Goal: Find specific page/section: Find specific page/section

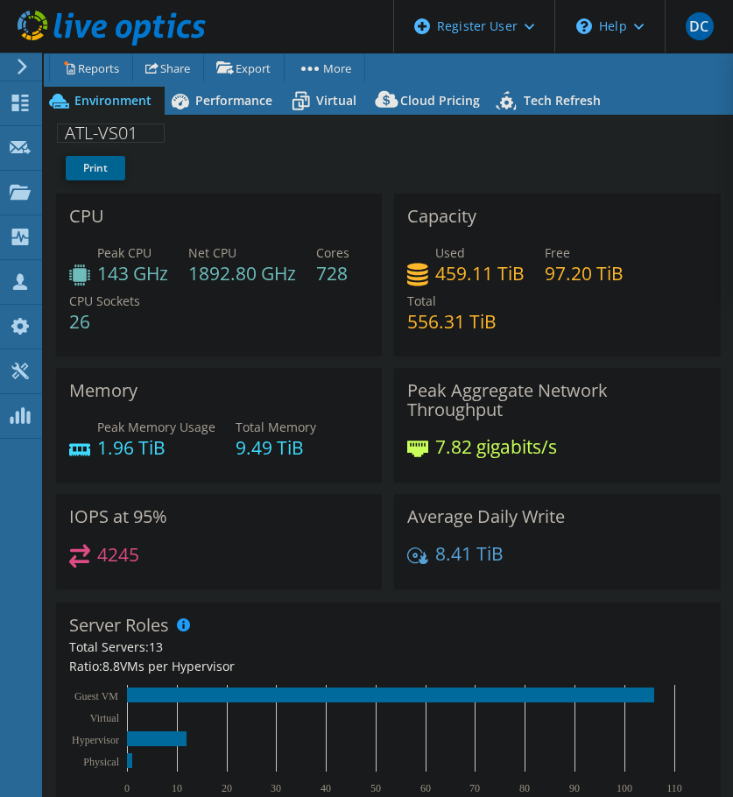
select select "USD"
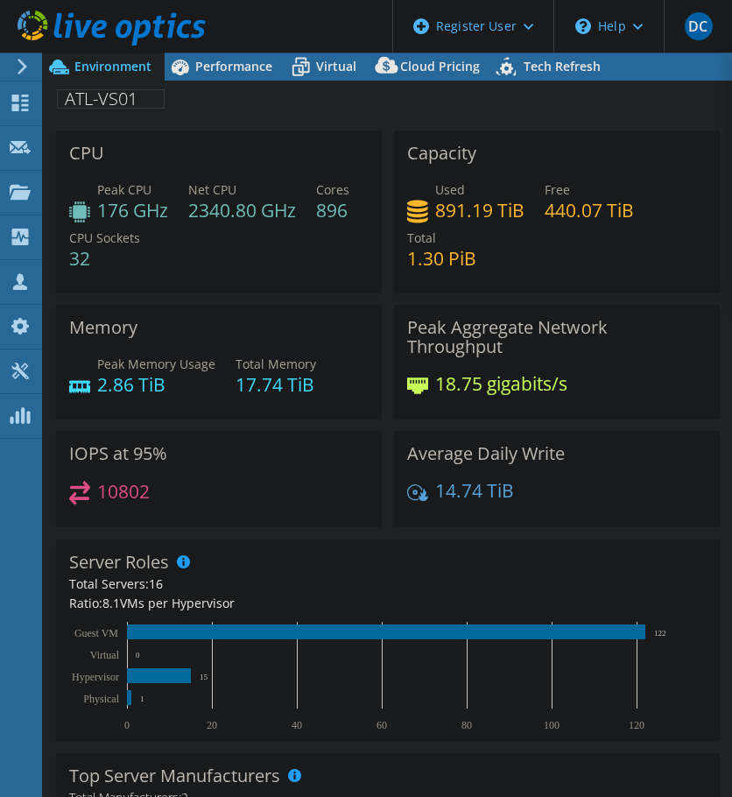
select select "USD"
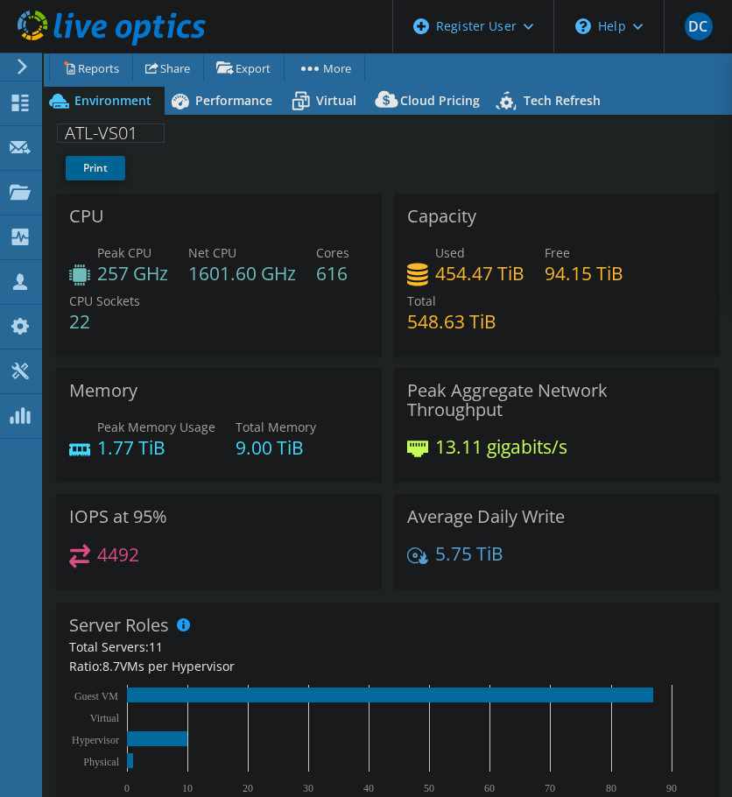
select select "USD"
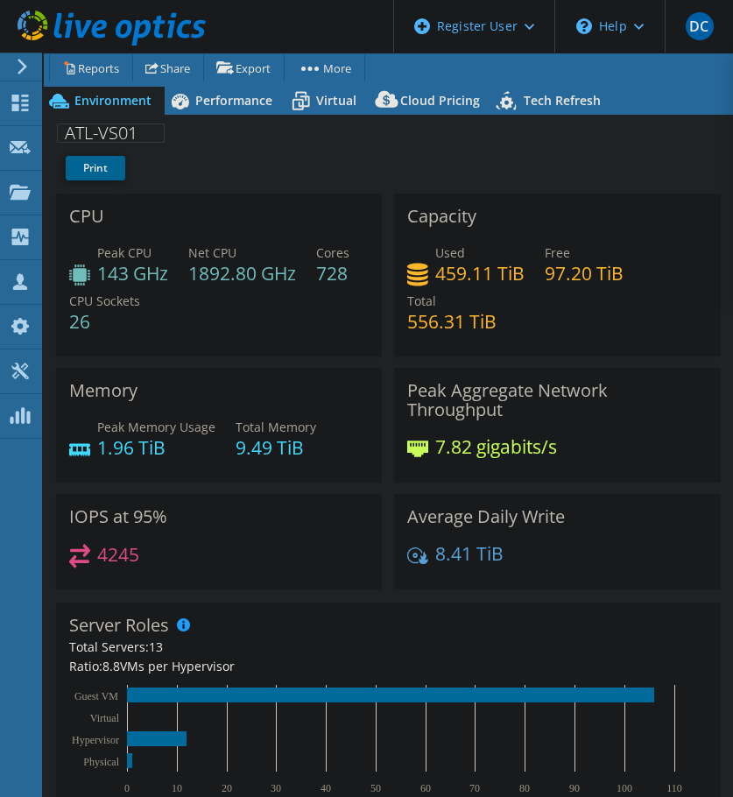
select select "USD"
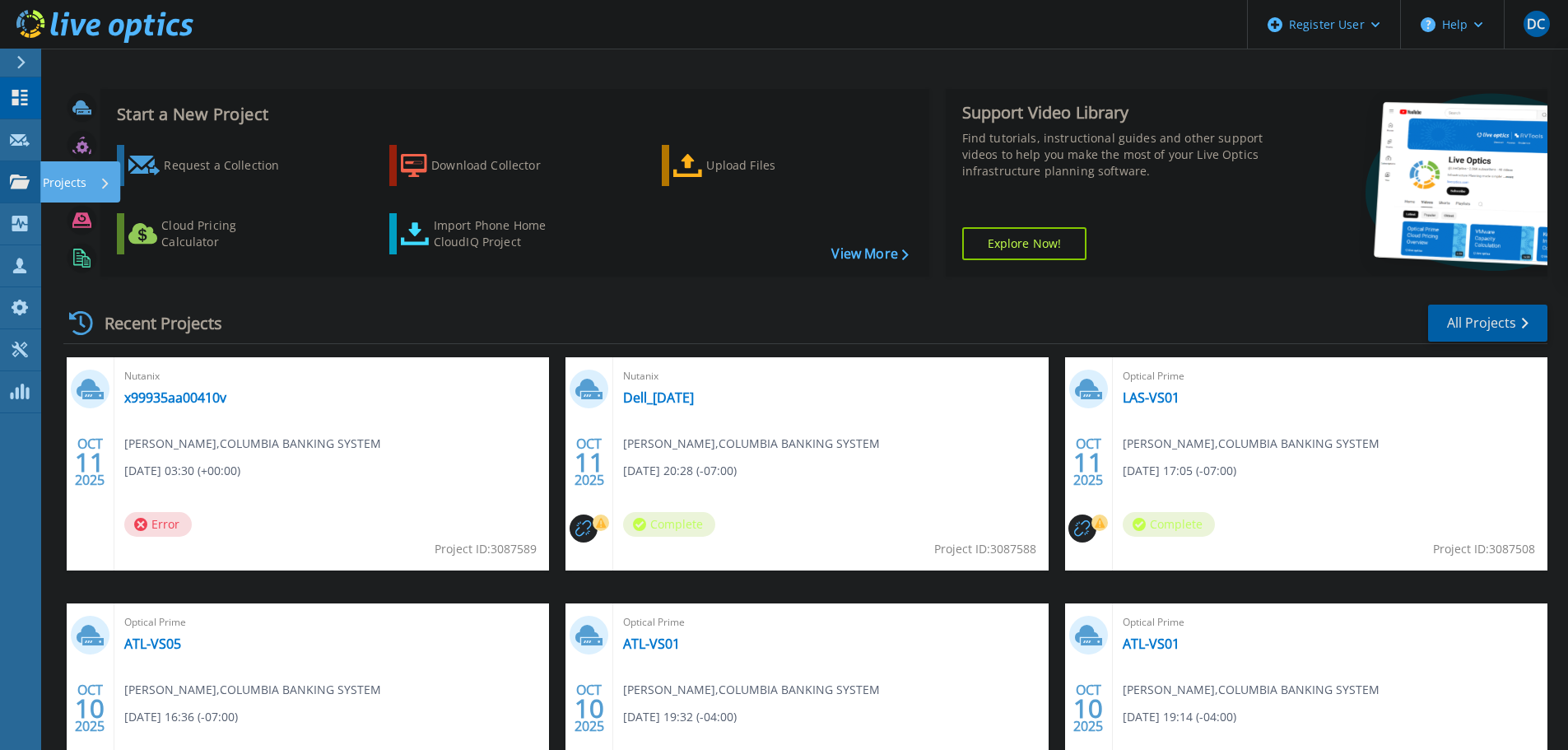
drag, startPoint x: 5, startPoint y: 182, endPoint x: 15, endPoint y: 182, distance: 10.0
click at [5, 182] on link "Projects Projects" at bounding box center [21, 182] width 41 height 42
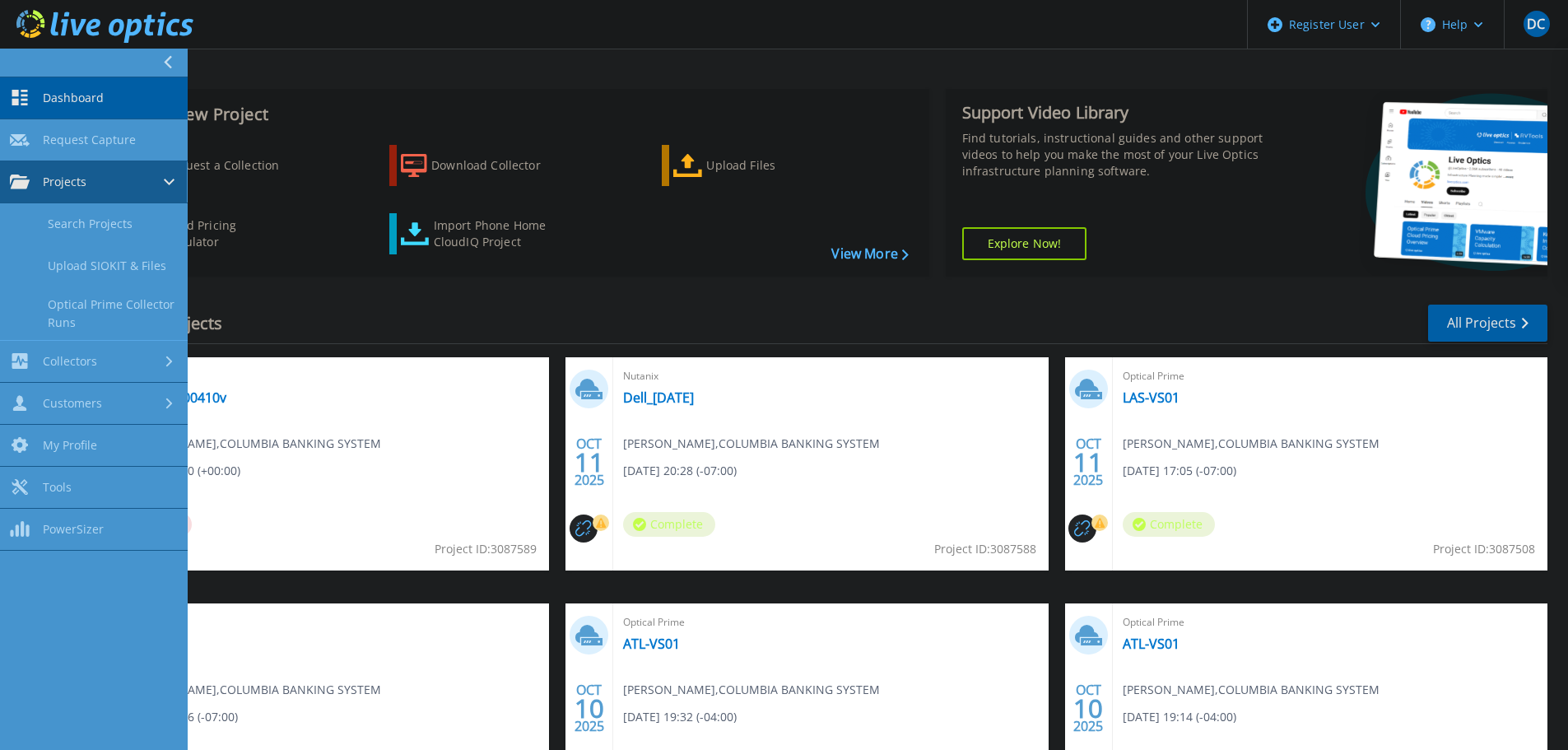
click at [63, 182] on span "Projects" at bounding box center [65, 182] width 43 height 15
click at [87, 185] on div "Projects" at bounding box center [94, 182] width 168 height 15
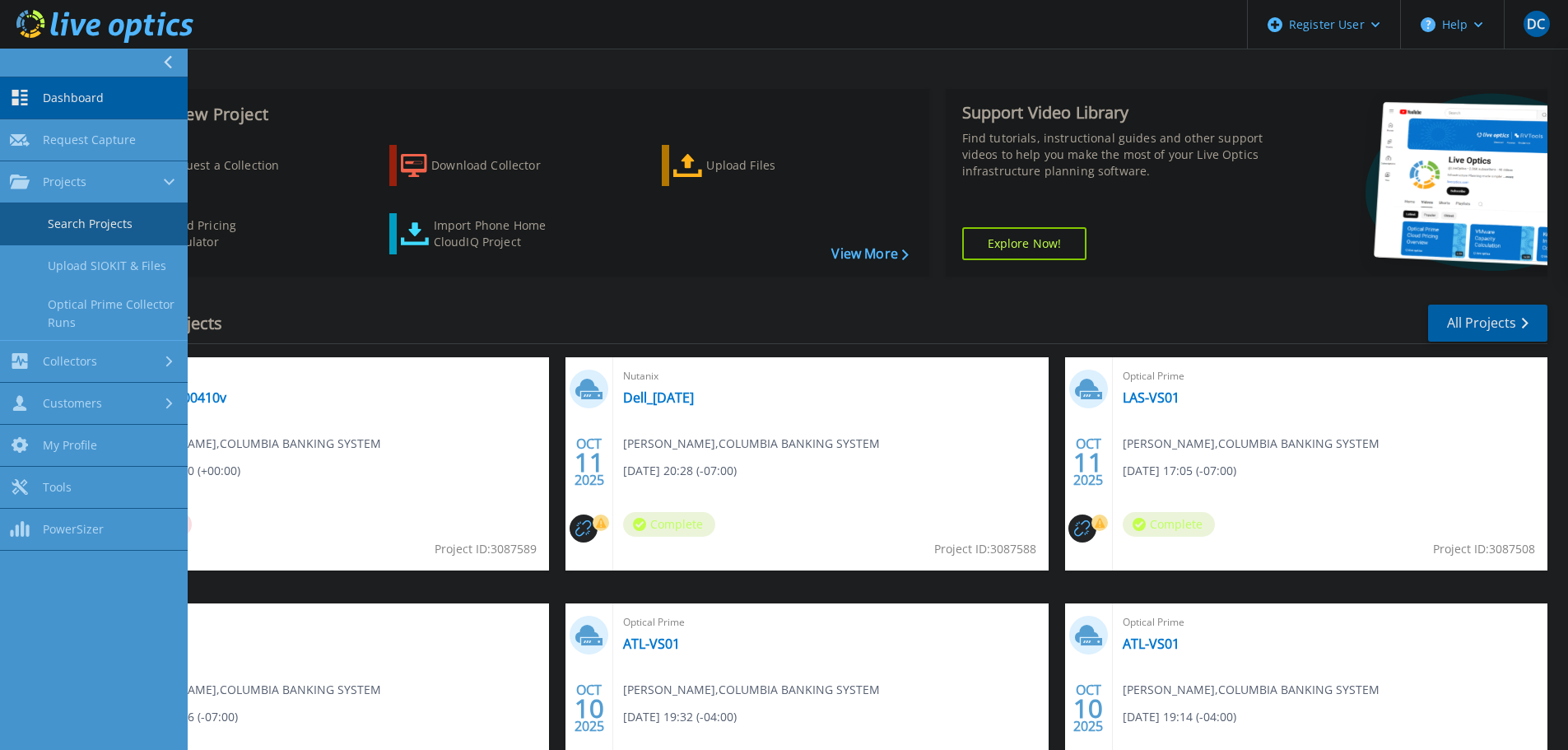
click at [72, 222] on link "Search Projects" at bounding box center [94, 224] width 188 height 42
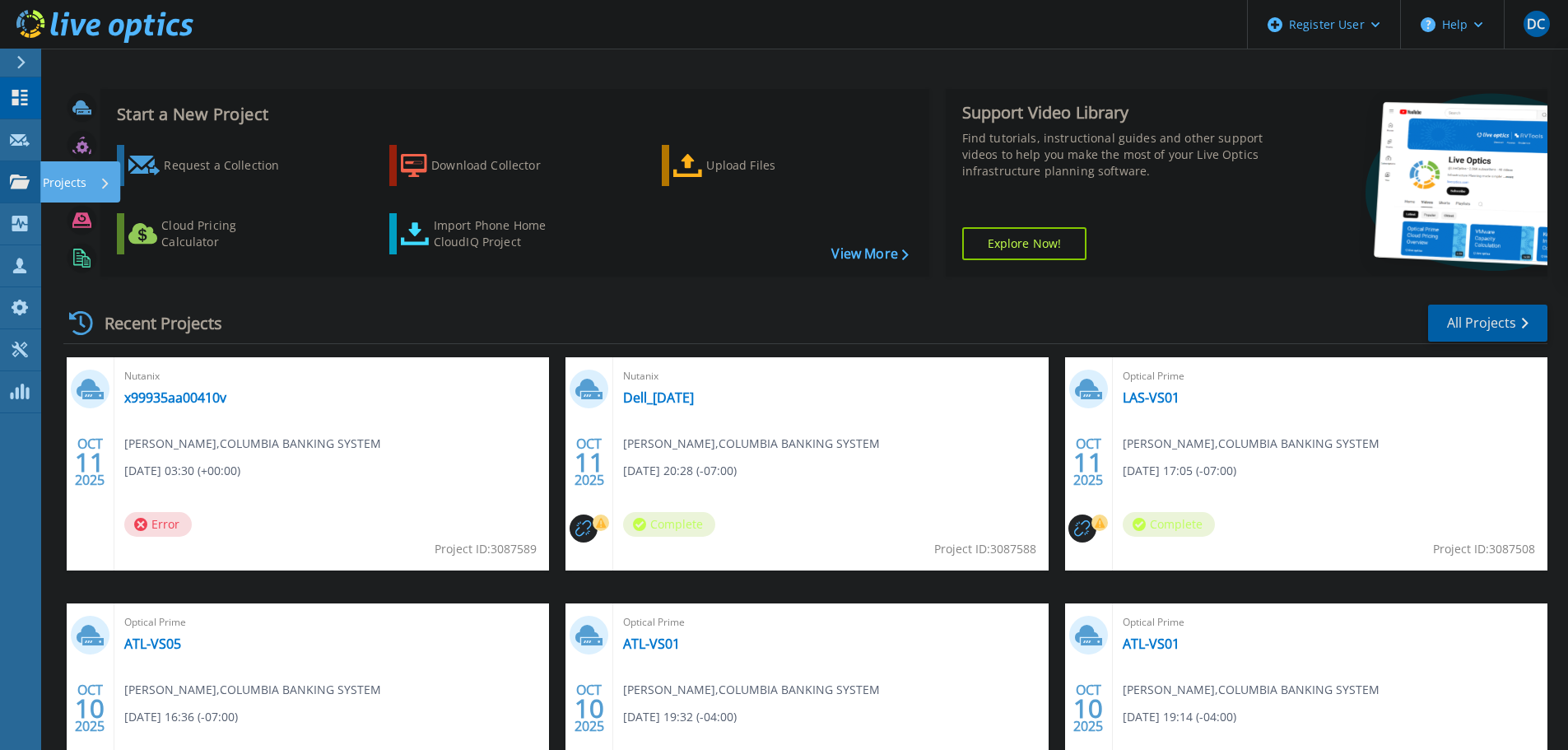
click at [61, 180] on p "Projects" at bounding box center [65, 183] width 43 height 43
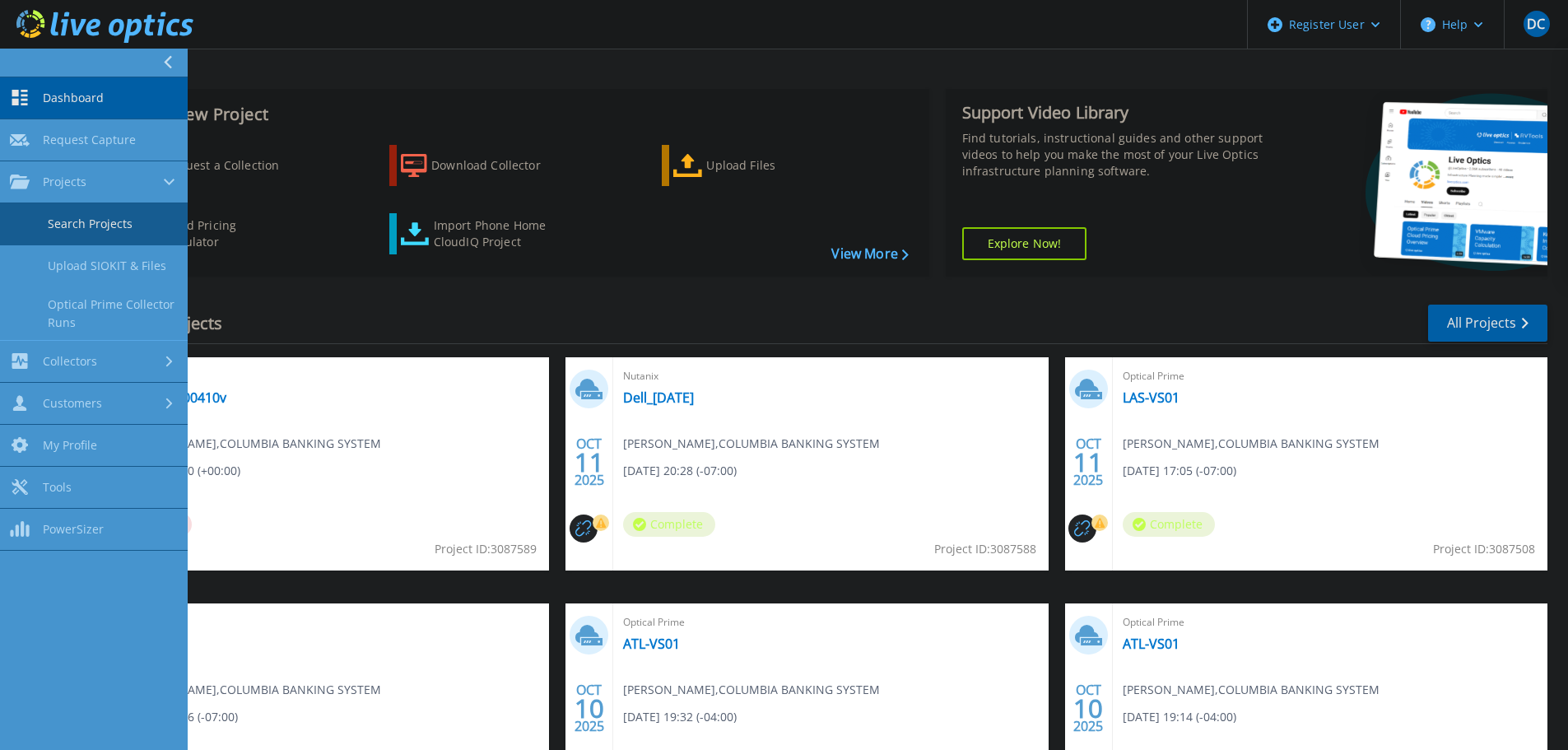
click at [83, 223] on link "Search Projects" at bounding box center [94, 224] width 188 height 42
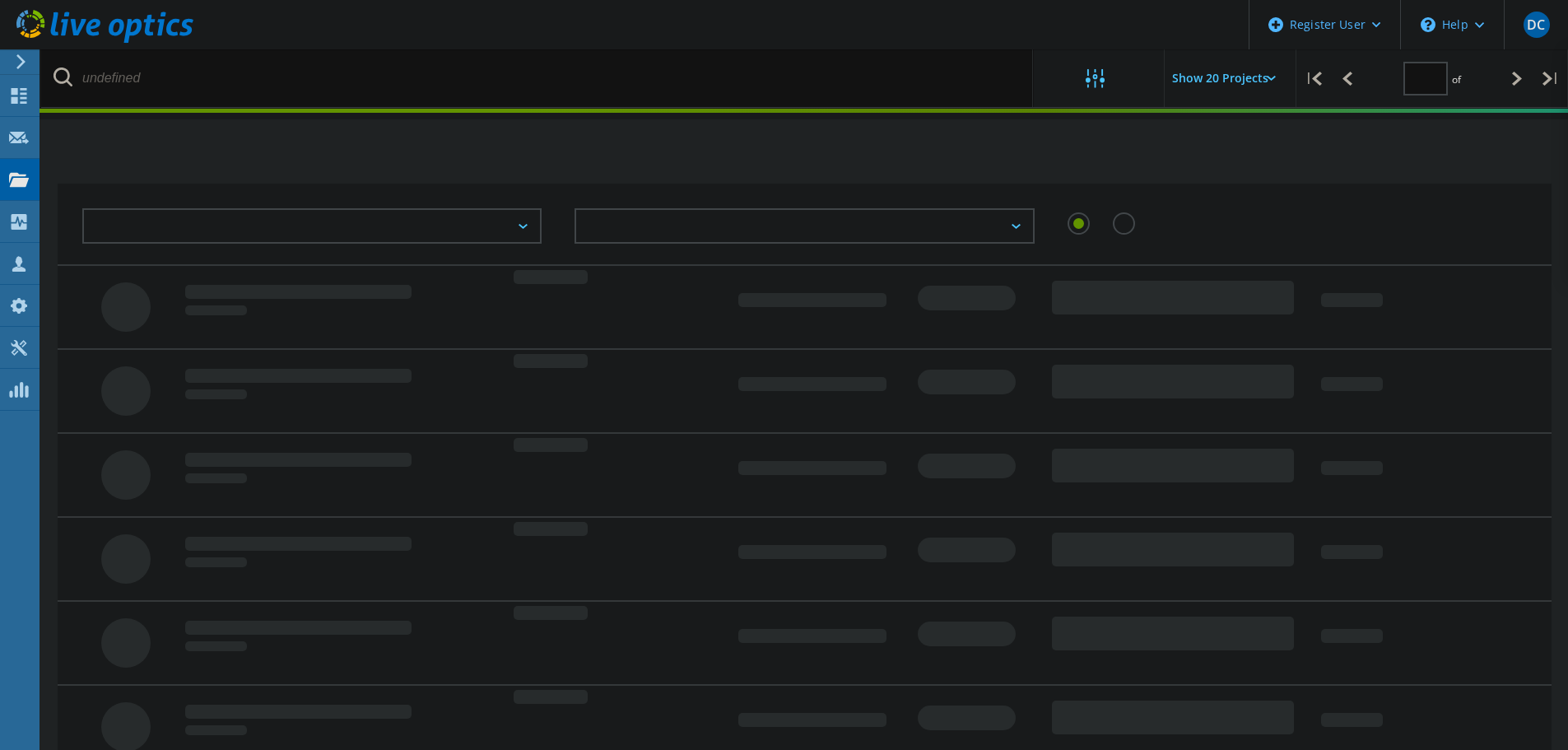
type input "1"
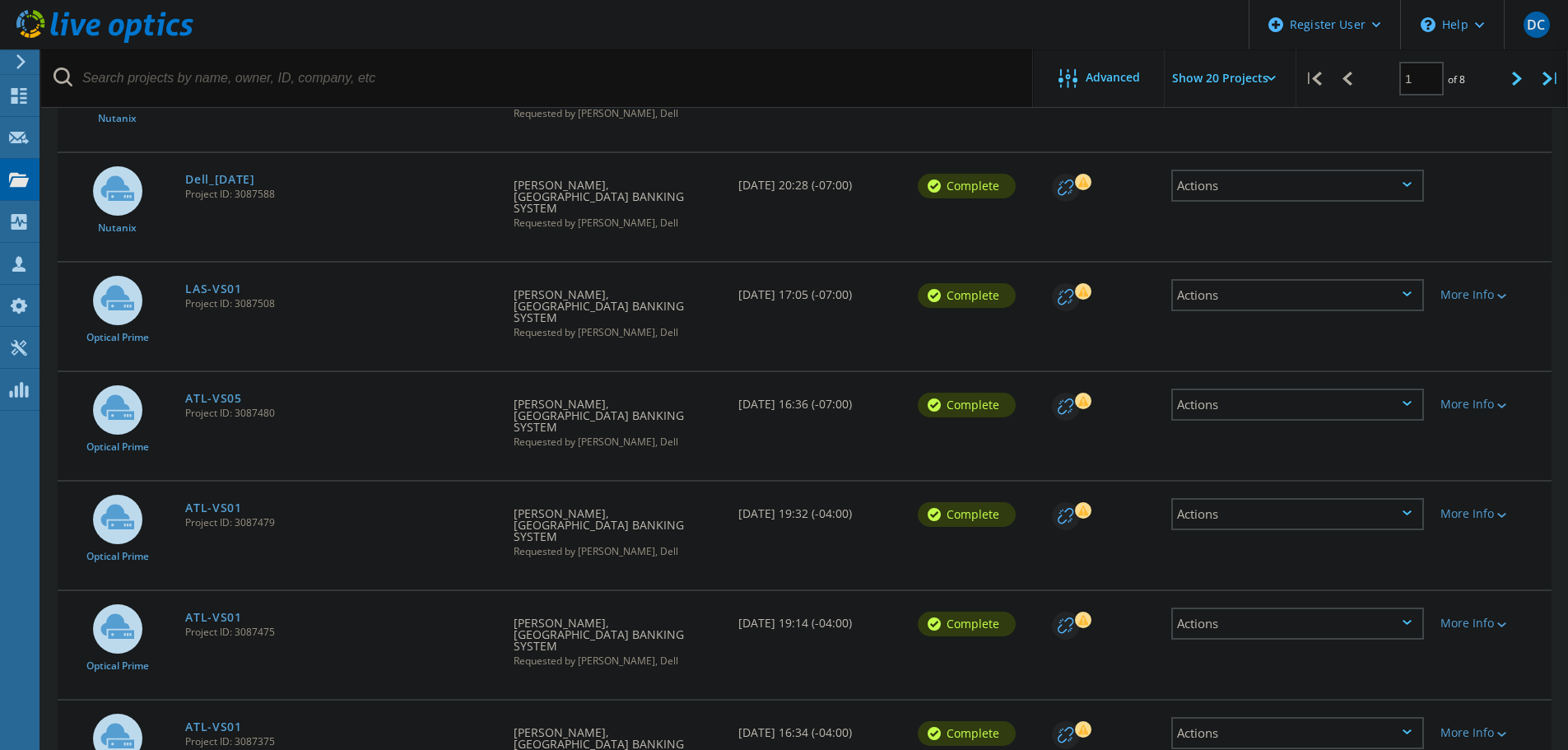
scroll to position [247, 0]
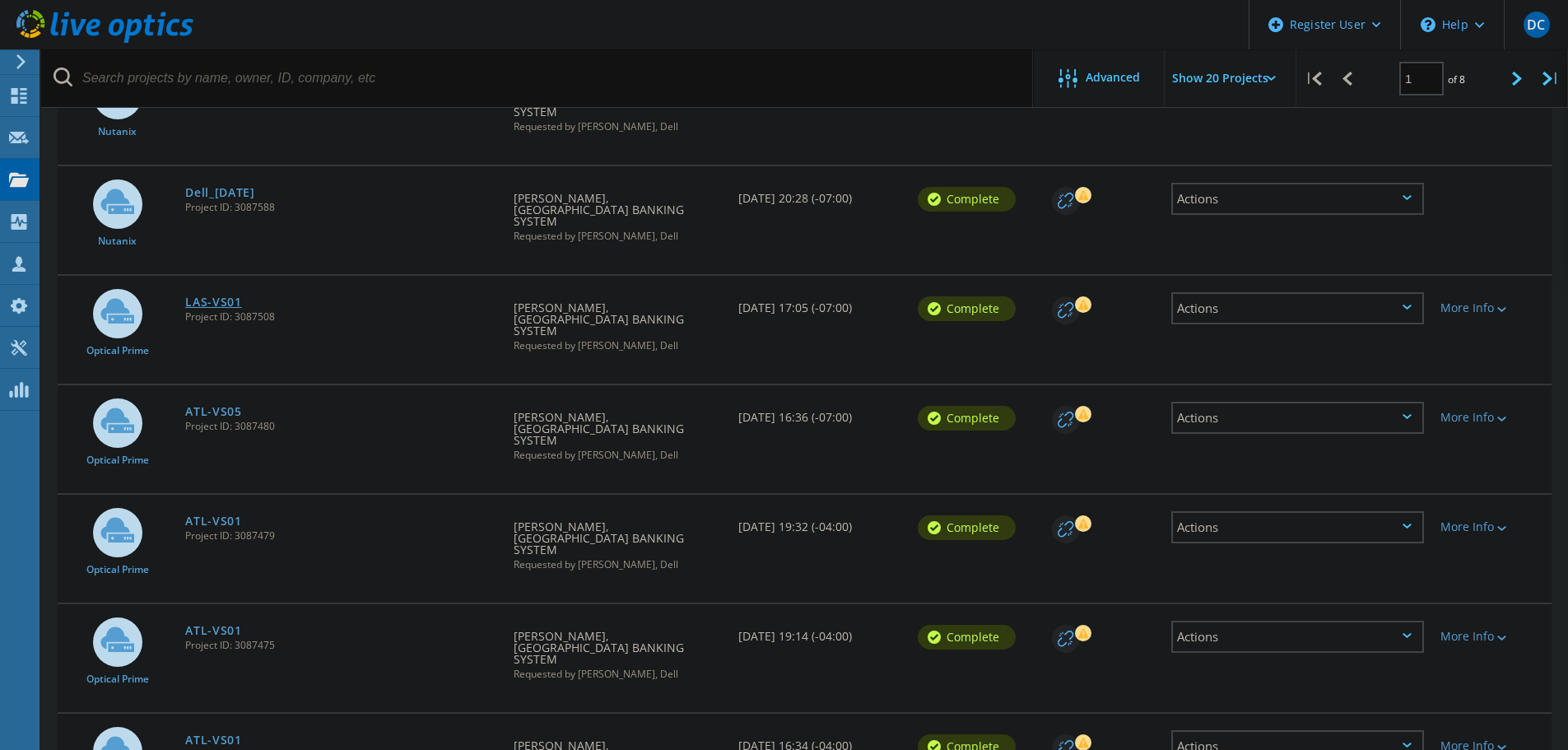
click at [212, 296] on link "LAS-VS01" at bounding box center [213, 302] width 56 height 11
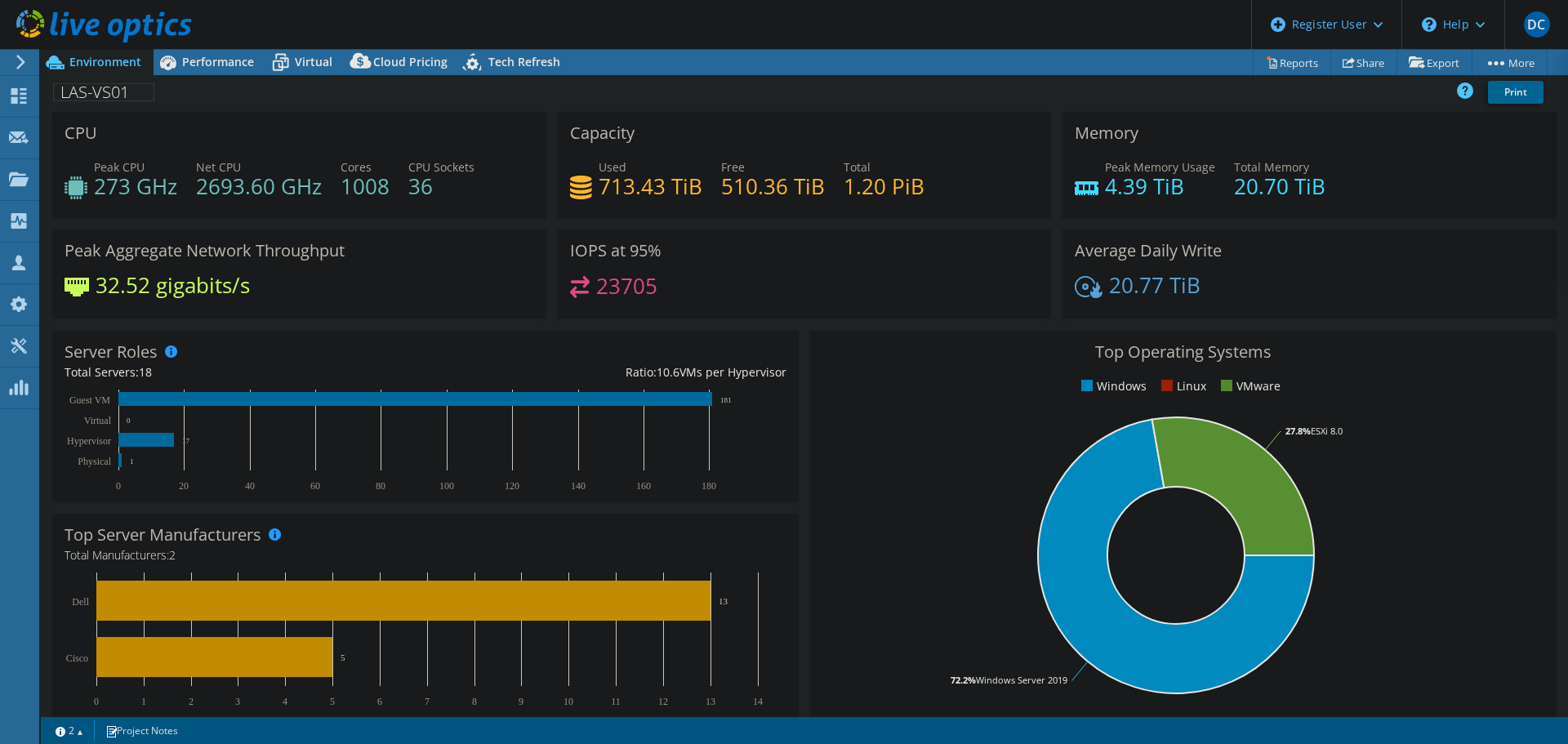
radio input "true"
radio input "false"
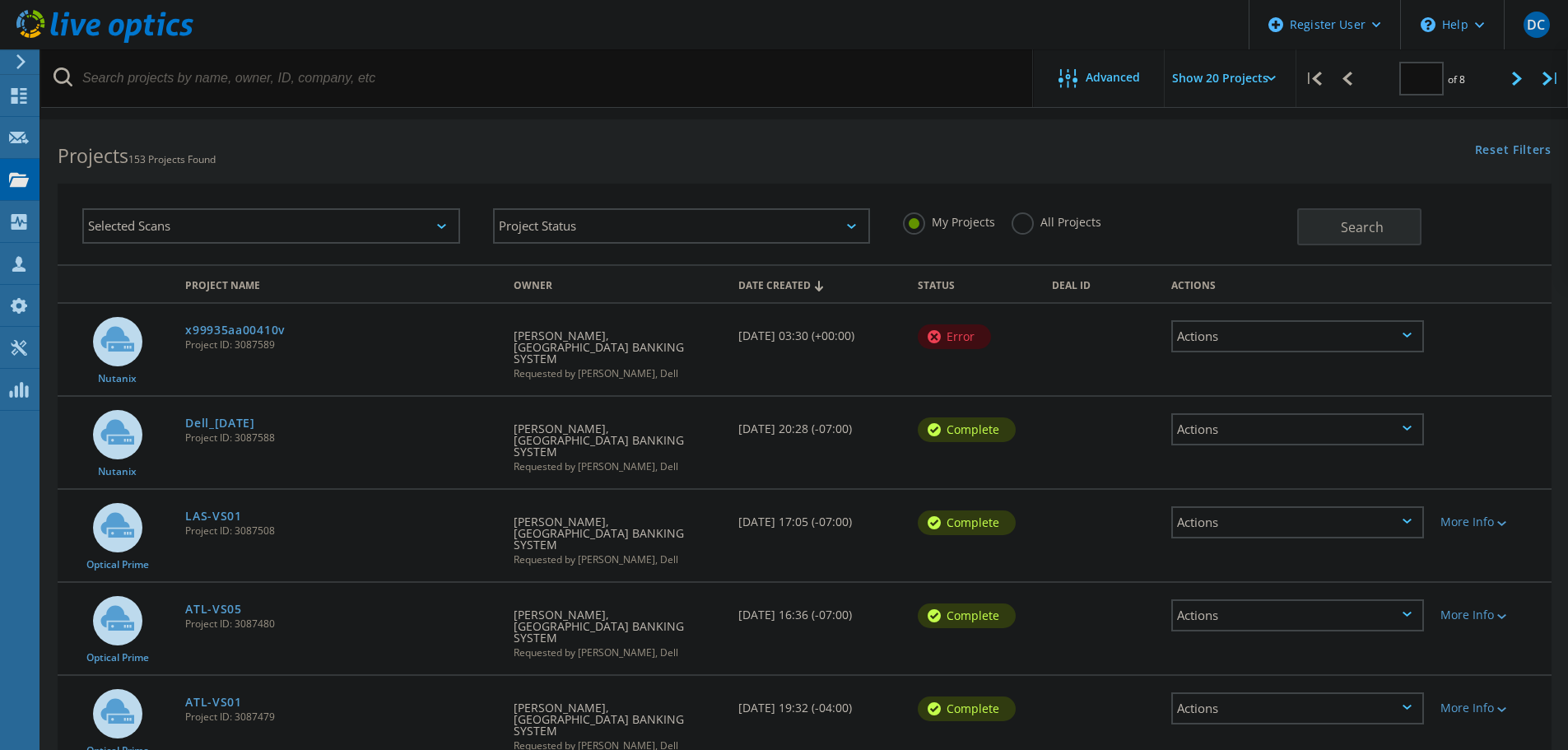
type input "1"
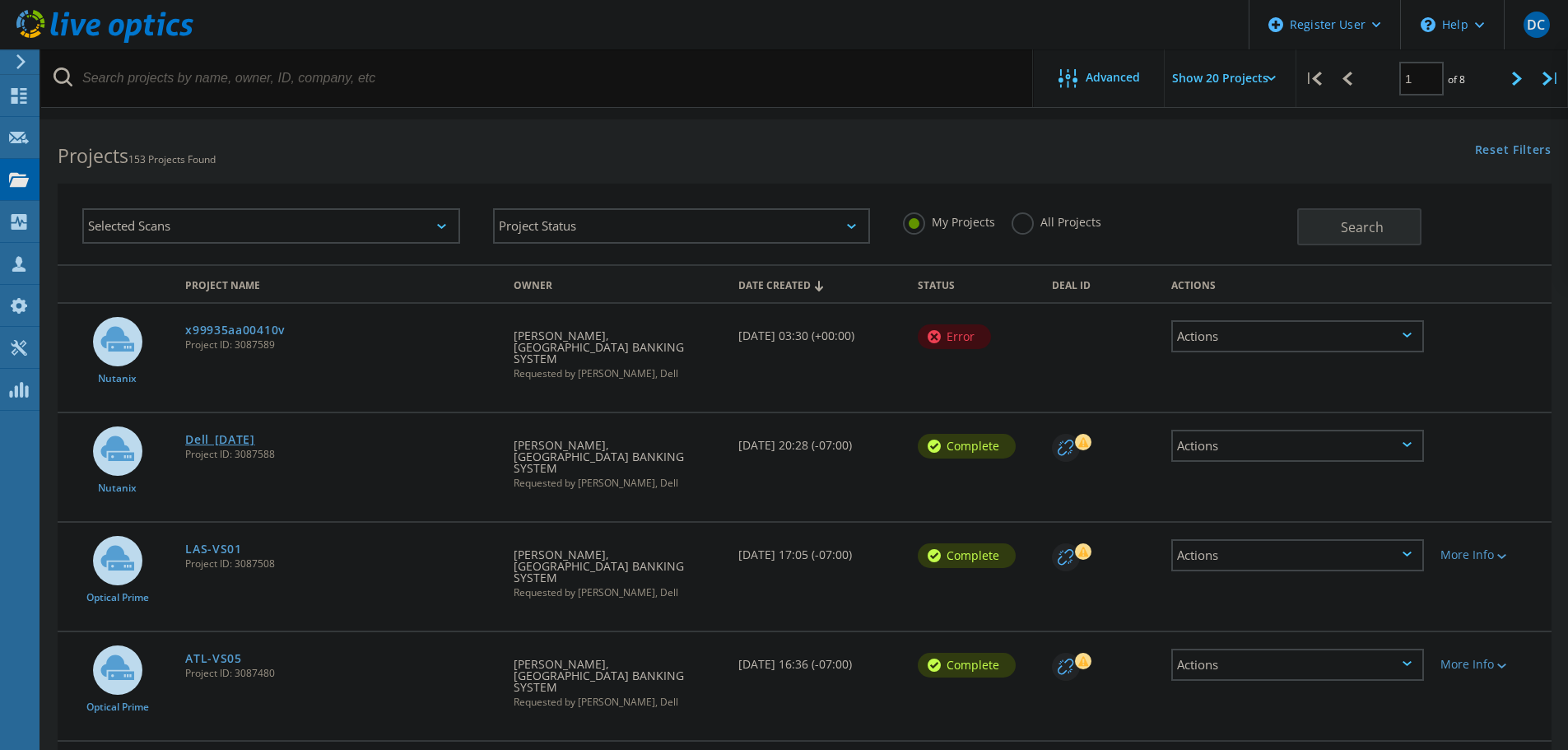
click at [223, 434] on link "Dell_[DATE]" at bounding box center [220, 440] width 70 height 11
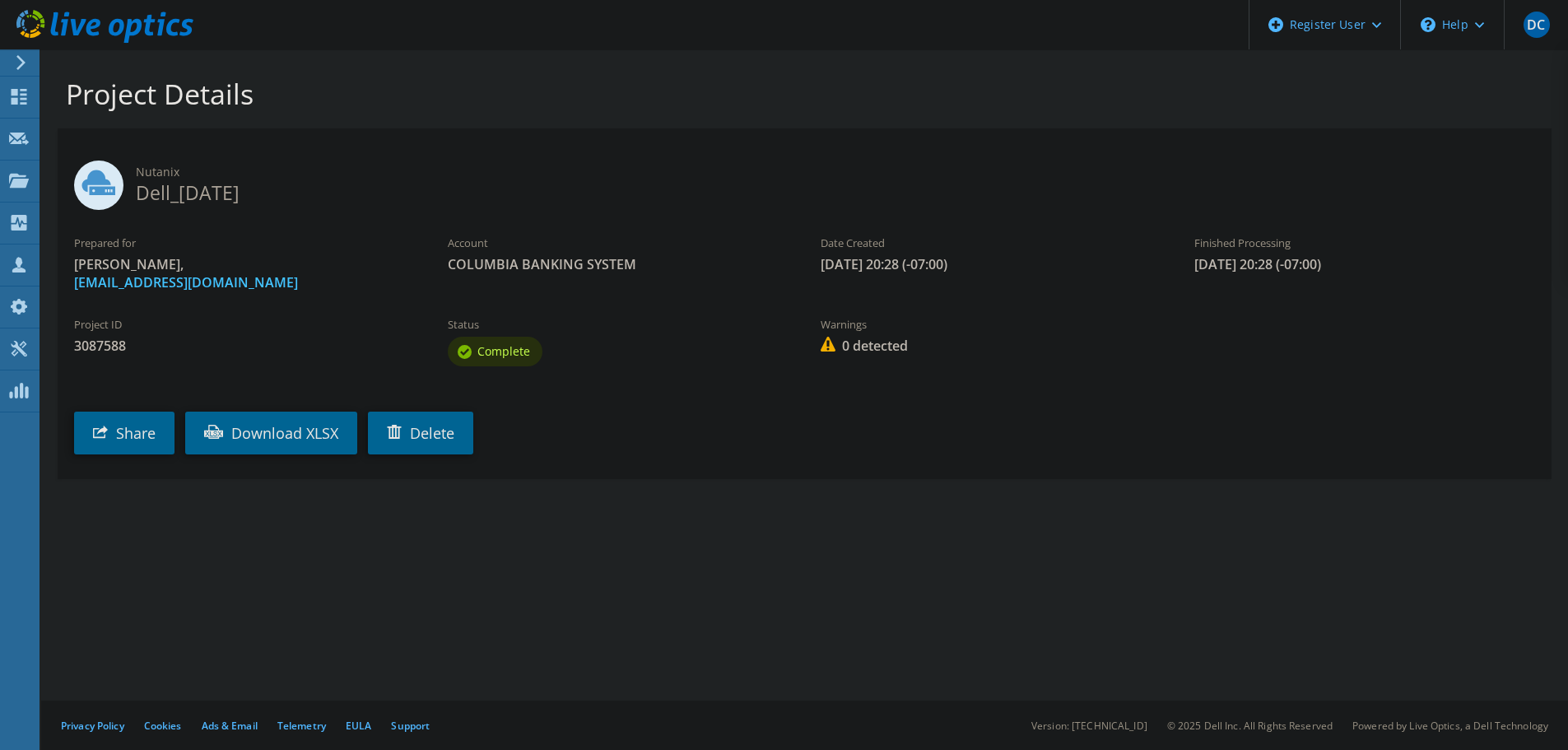
click at [945, 599] on div "Project Details Nutanix Dell_[DATE] Prepared for [PERSON_NAME], [EMAIL_ADDRESS]…" at bounding box center [804, 400] width 1527 height 701
